Goal: Information Seeking & Learning: Learn about a topic

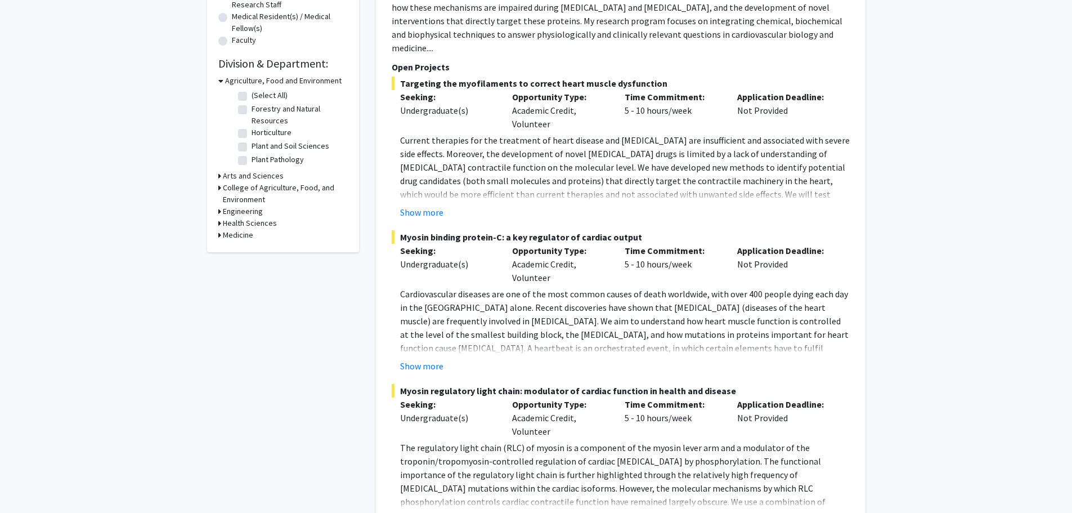
scroll to position [394, 0]
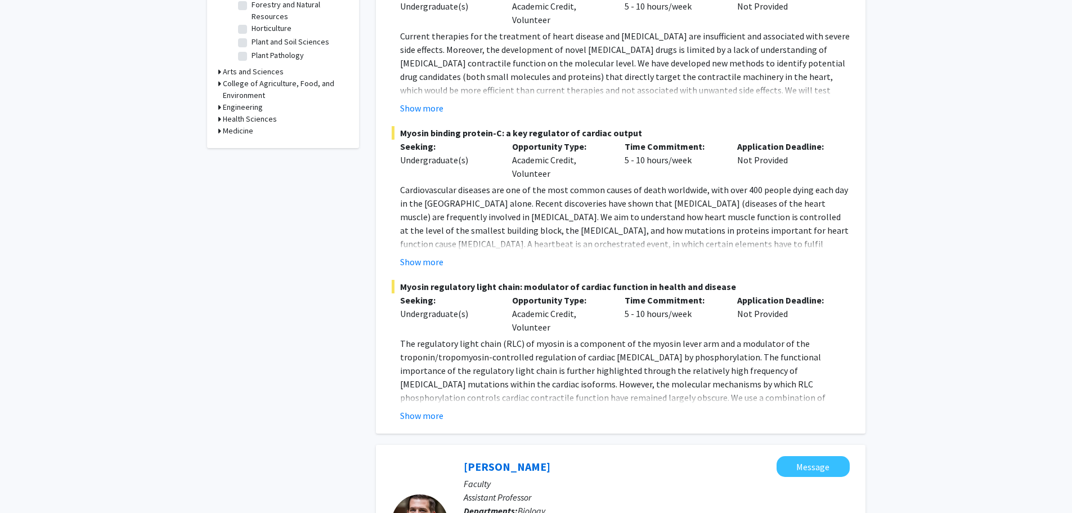
click at [226, 127] on h3 "Medicine" at bounding box center [238, 131] width 30 height 12
click at [272, 146] on label "(Select All)" at bounding box center [270, 146] width 36 height 12
click at [259, 146] on input "(Select All)" at bounding box center [255, 143] width 7 height 7
checkbox input "true"
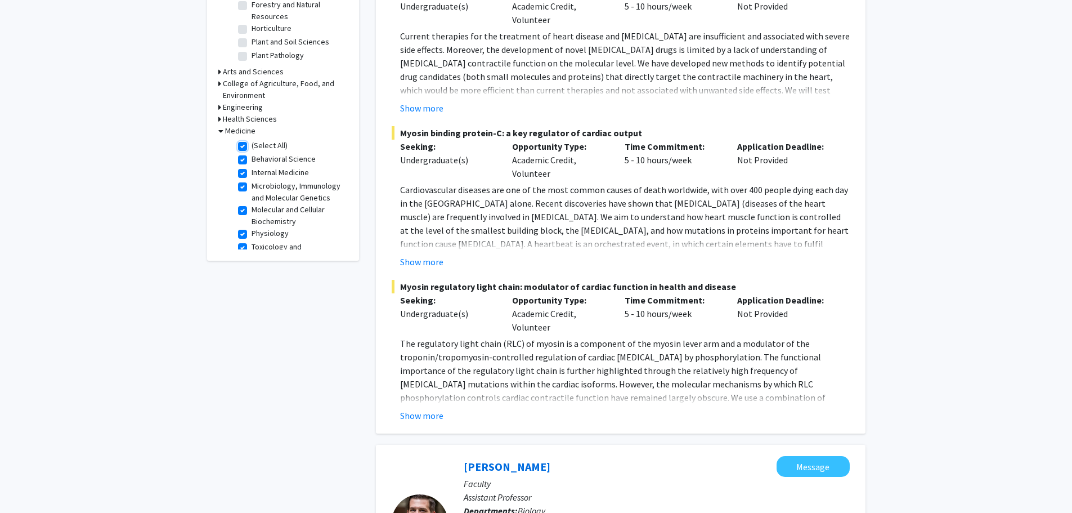
checkbox input "true"
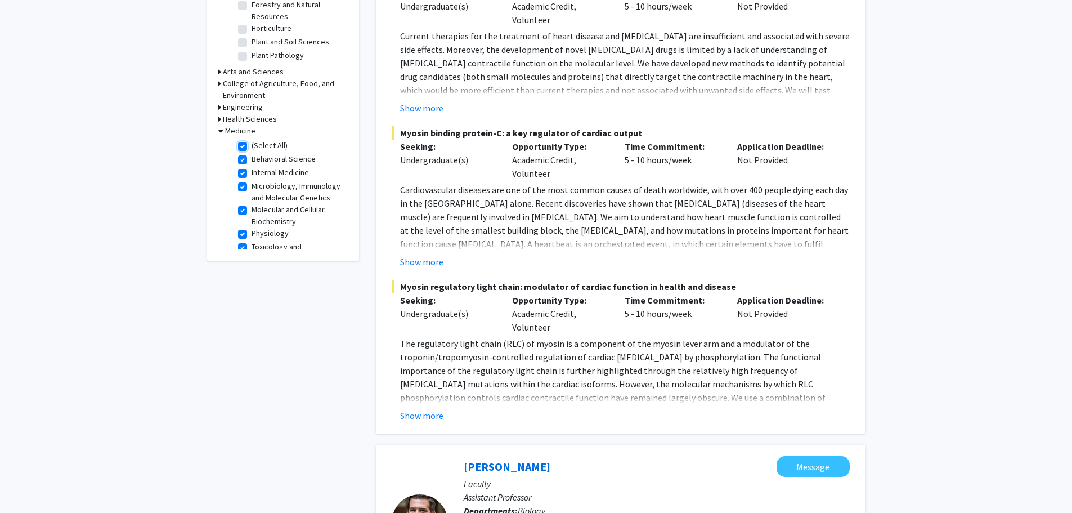
checkbox input "true"
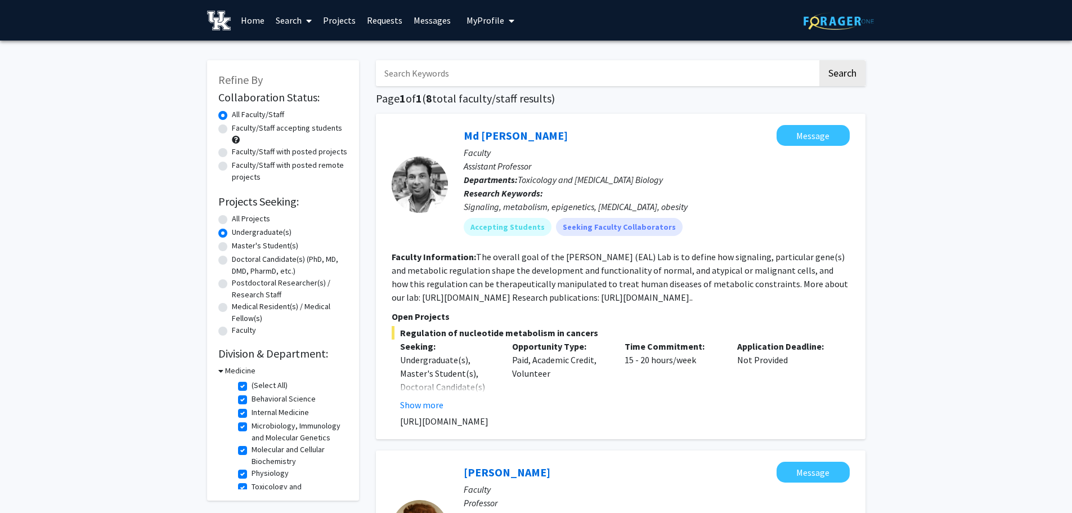
click at [243, 208] on form "Collaboration Status: Collaboration Status All Faculty/Staff Collaboration Stat…" at bounding box center [282, 214] width 129 height 247
click at [242, 220] on label "All Projects" at bounding box center [251, 219] width 38 height 12
click at [239, 220] on input "All Projects" at bounding box center [235, 216] width 7 height 7
radio input "true"
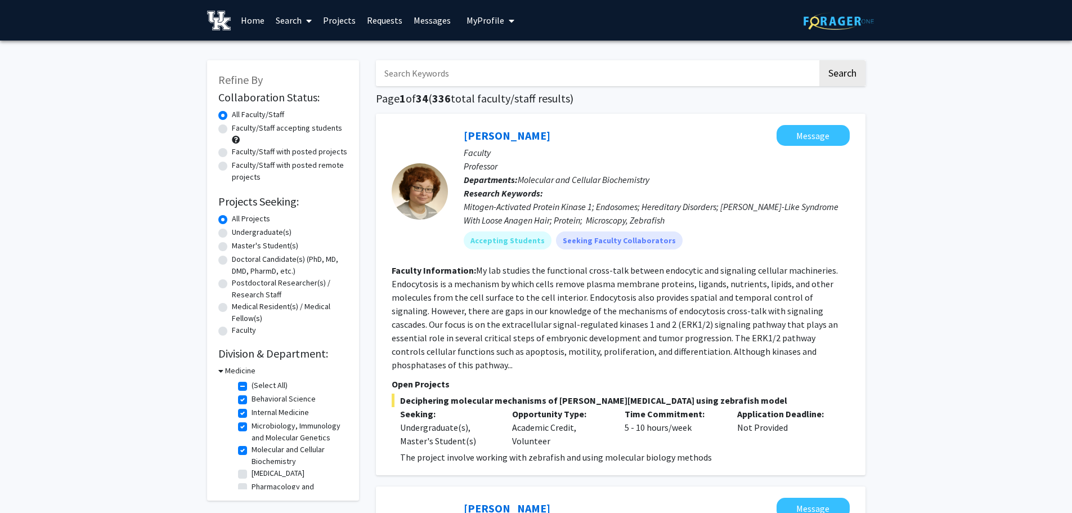
click at [243, 232] on label "Undergraduate(s)" at bounding box center [262, 232] width 60 height 12
click at [239, 232] on input "Undergraduate(s)" at bounding box center [235, 229] width 7 height 7
radio input "true"
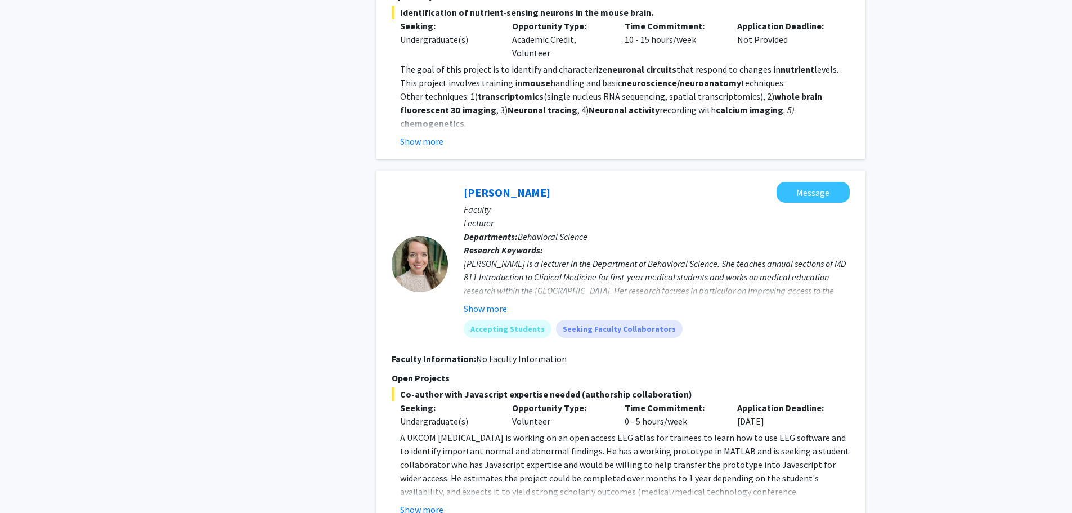
scroll to position [1858, 0]
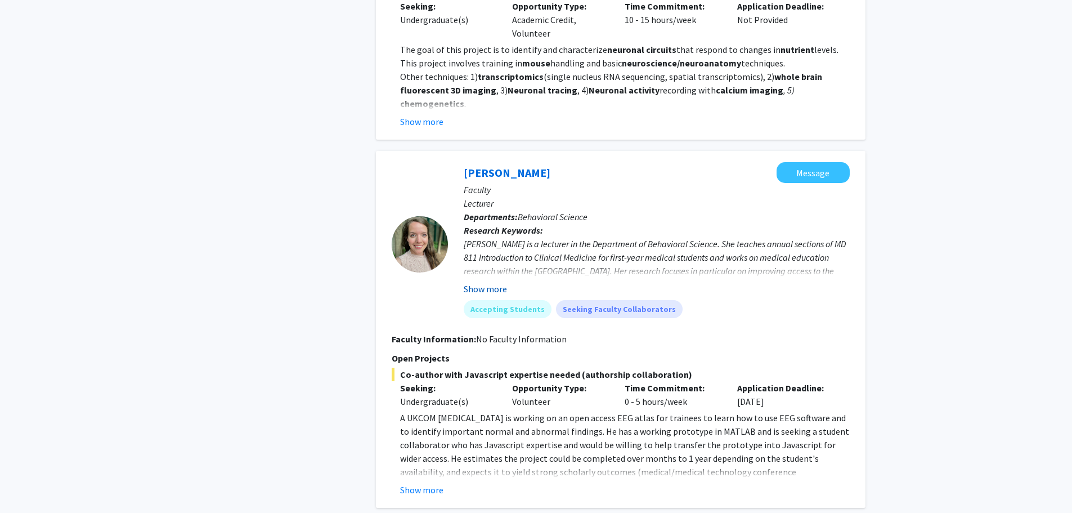
click at [499, 282] on button "Show more" at bounding box center [485, 289] width 43 height 14
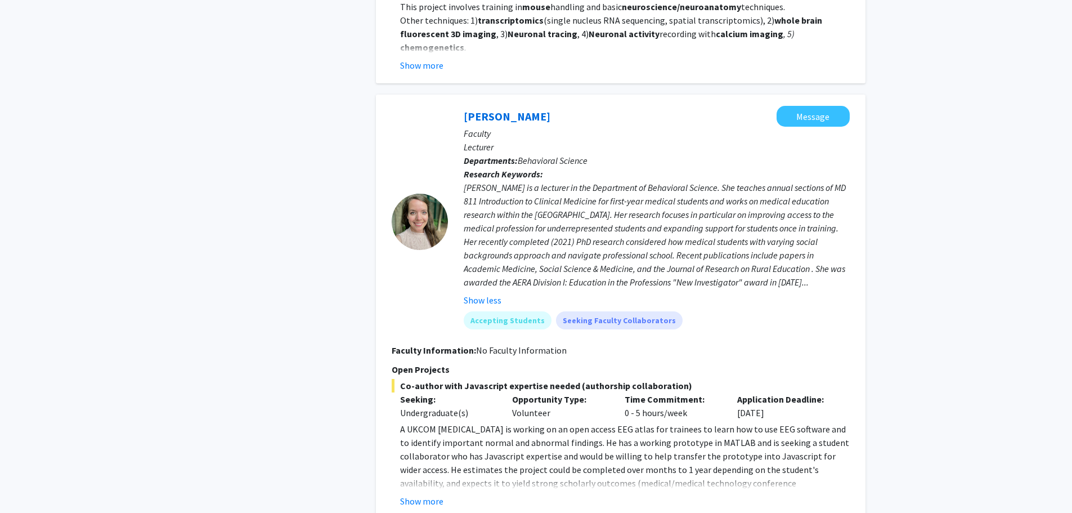
scroll to position [1970, 0]
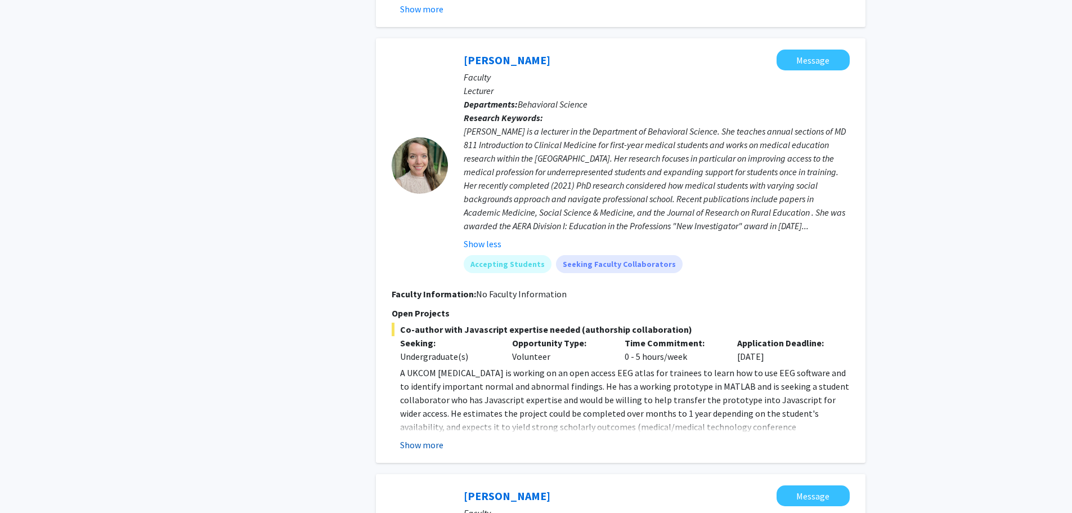
click at [418, 438] on button "Show more" at bounding box center [421, 445] width 43 height 14
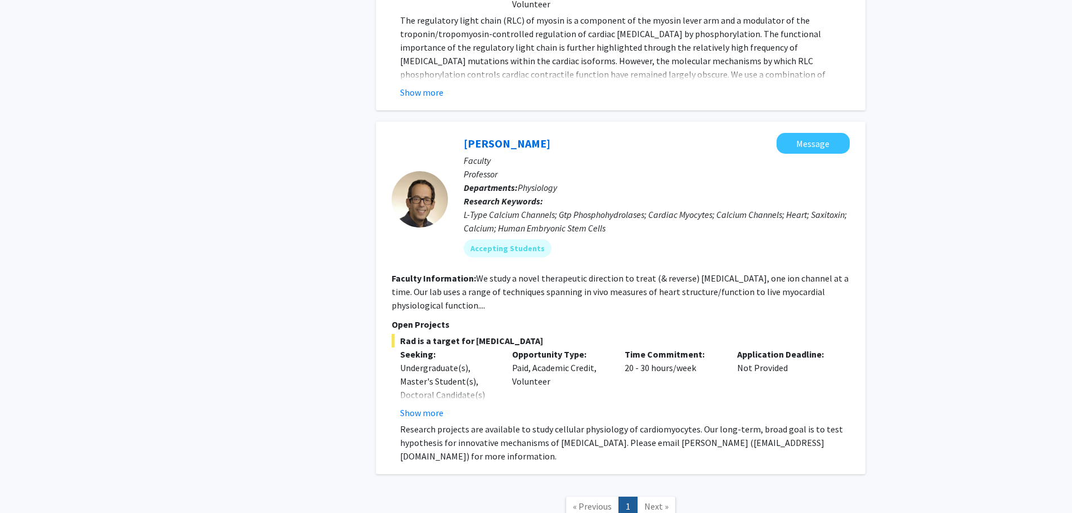
scroll to position [3160, 0]
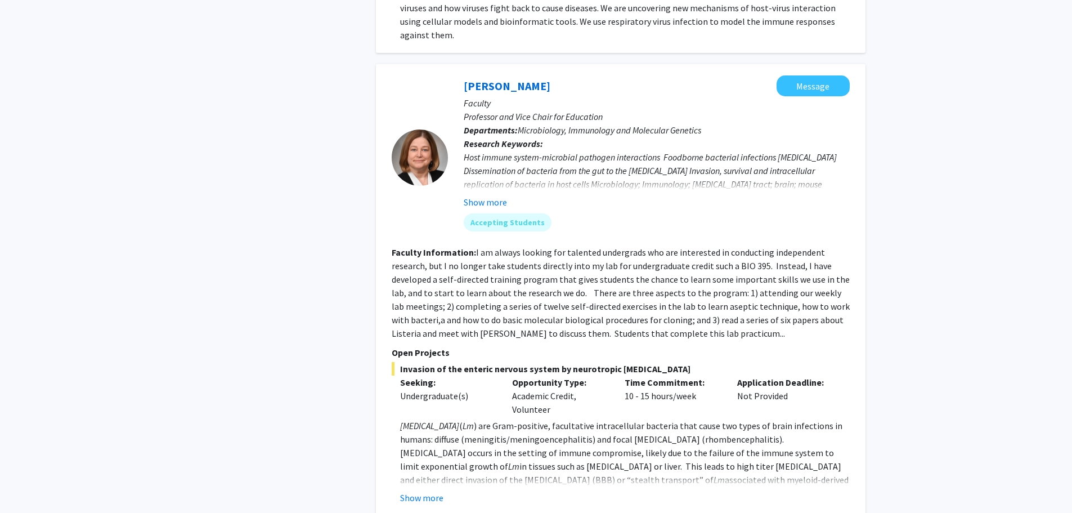
scroll to position [796, 0]
